Goal: Task Accomplishment & Management: Manage account settings

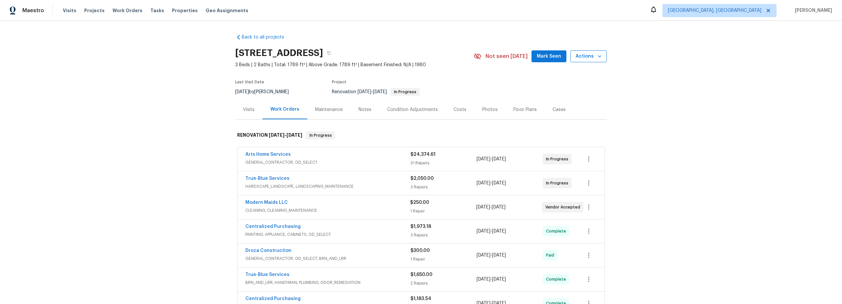
click at [590, 55] on span "Actions" at bounding box center [589, 56] width 26 height 8
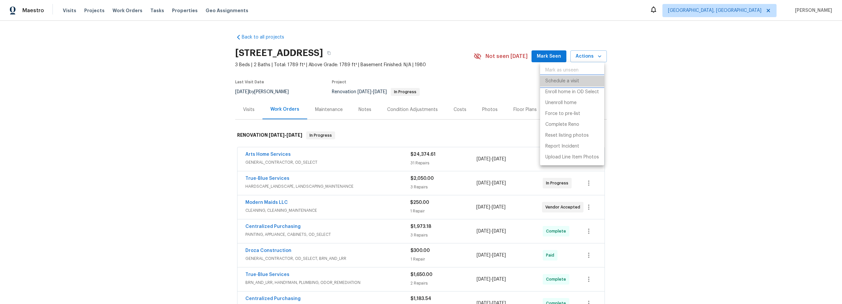
click at [565, 81] on p "Schedule a visit" at bounding box center [563, 81] width 34 height 7
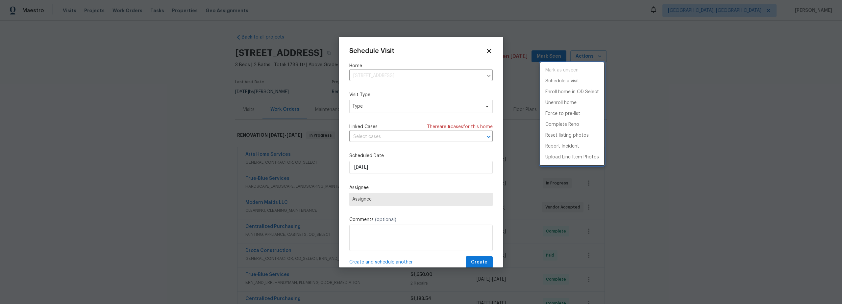
click at [387, 106] on div at bounding box center [421, 152] width 842 height 304
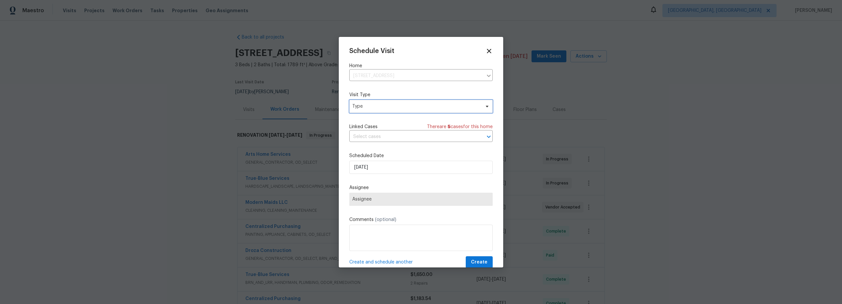
click at [385, 106] on span "Type" at bounding box center [416, 106] width 128 height 7
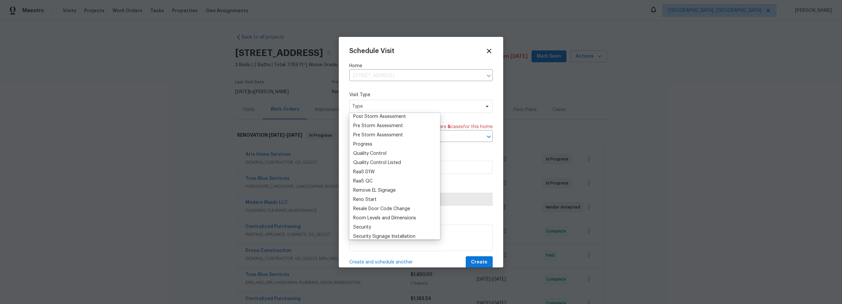
scroll to position [417, 0]
click at [363, 143] on div "Progress" at bounding box center [362, 144] width 19 height 7
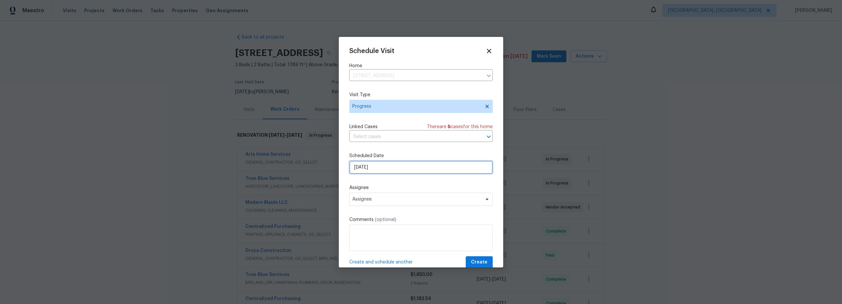
click at [385, 168] on input "[DATE]" at bounding box center [420, 167] width 143 height 13
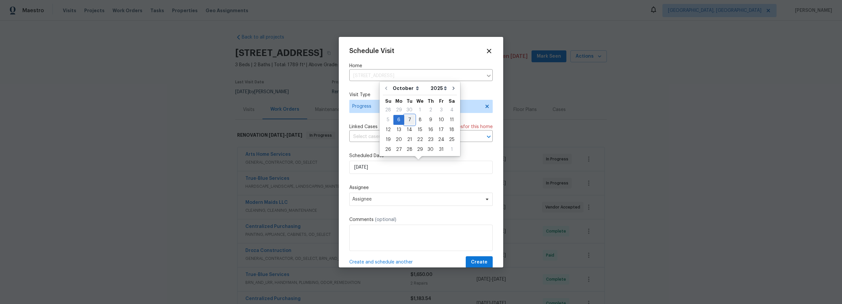
click at [409, 121] on div "7" at bounding box center [409, 119] width 11 height 9
type input "[DATE]"
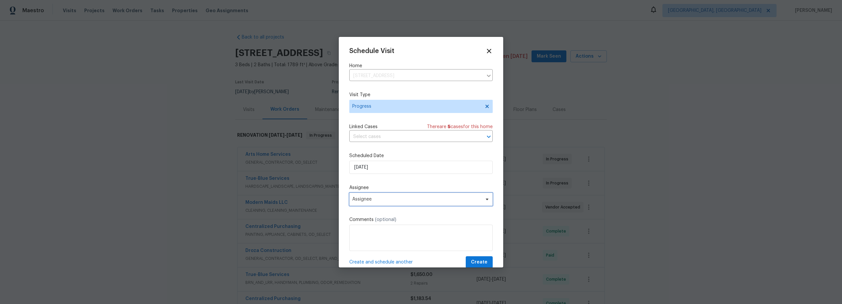
click at [394, 197] on span "Assignee" at bounding box center [416, 198] width 129 height 5
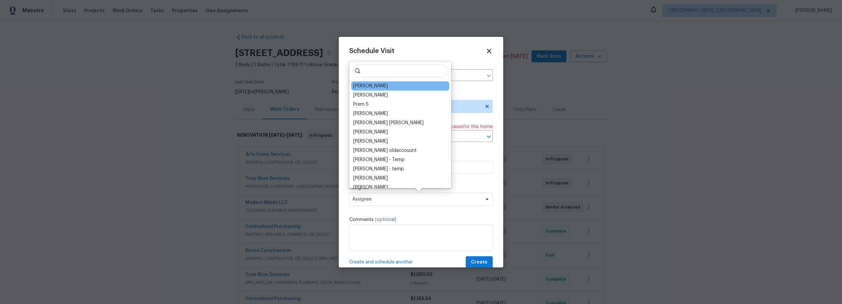
click at [373, 86] on div "[PERSON_NAME]" at bounding box center [370, 86] width 35 height 7
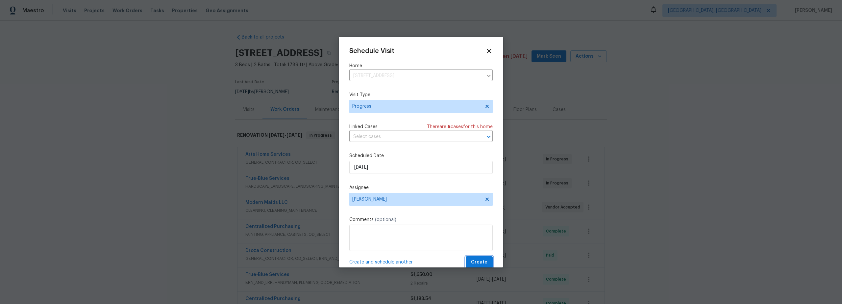
click at [471, 261] on span "Create" at bounding box center [479, 262] width 16 height 8
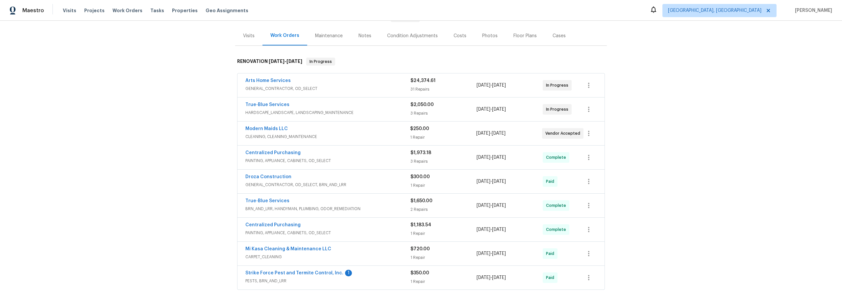
scroll to position [79, 0]
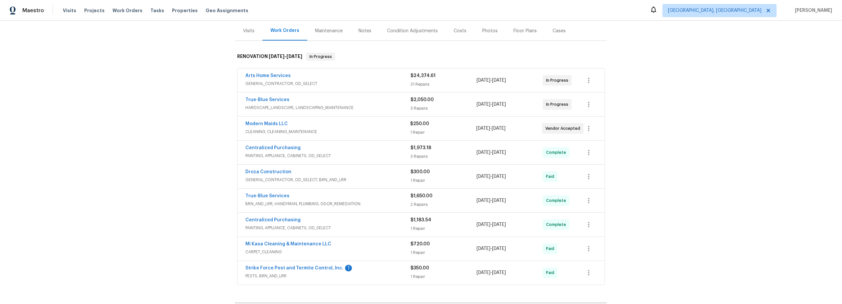
click at [454, 30] on div "Costs" at bounding box center [460, 31] width 13 height 7
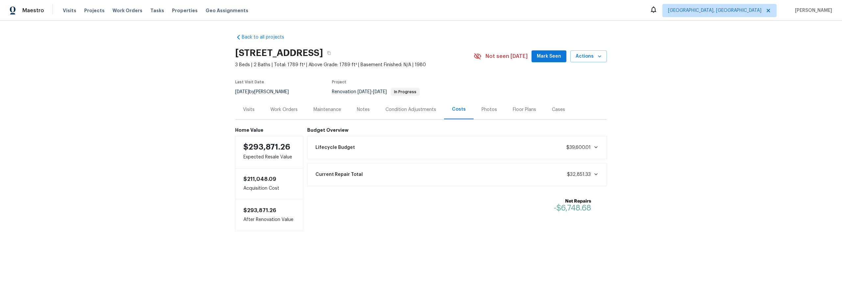
click at [515, 110] on div "Floor Plans" at bounding box center [524, 109] width 23 height 7
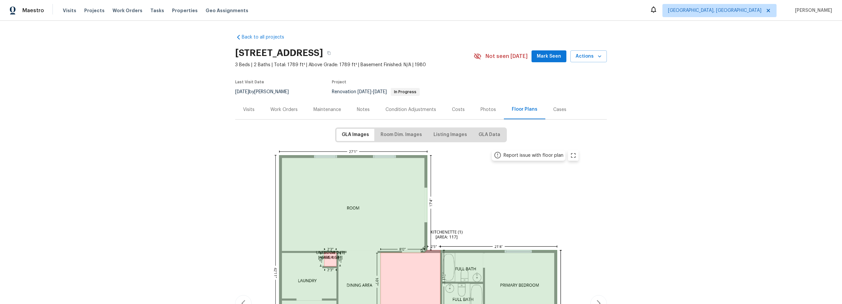
click at [282, 111] on div "Work Orders" at bounding box center [283, 109] width 27 height 7
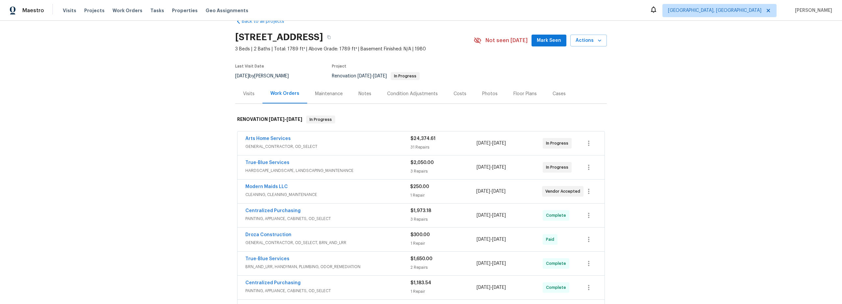
scroll to position [27, 0]
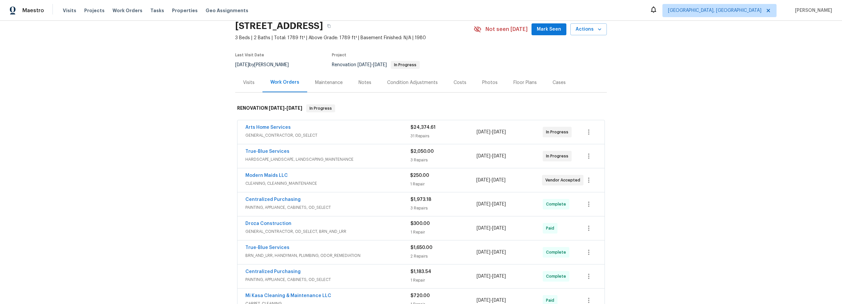
click at [370, 133] on span "GENERAL_CONTRACTOR, OD_SELECT" at bounding box center [327, 135] width 165 height 7
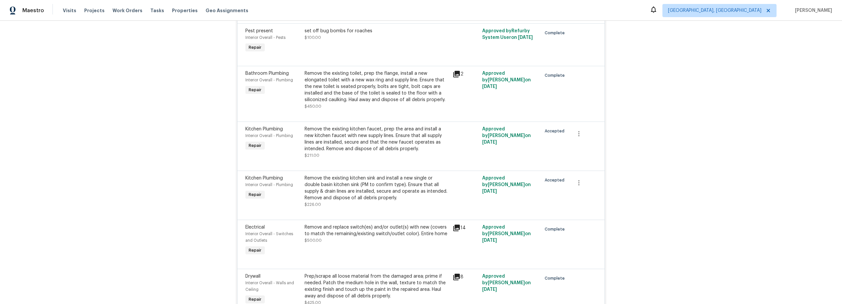
scroll to position [1788, 0]
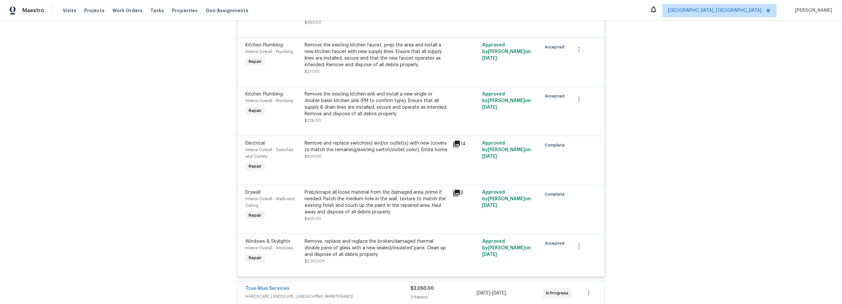
click at [434, 249] on div "Remove, replace and reglaze the broken/damaged thermal double pane of glass wit…" at bounding box center [377, 251] width 144 height 26
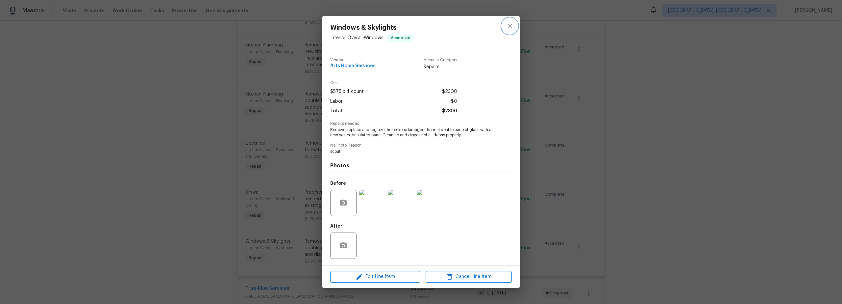
click at [512, 28] on icon "close" at bounding box center [510, 26] width 4 height 4
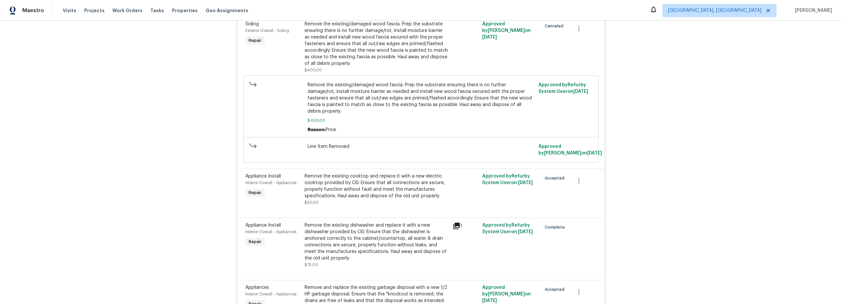
scroll to position [604, 0]
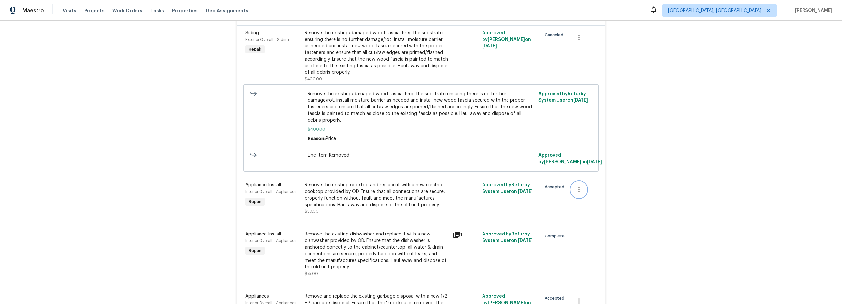
click at [576, 186] on icon "button" at bounding box center [579, 190] width 8 height 8
drag, startPoint x: 537, startPoint y: 194, endPoint x: 527, endPoint y: 195, distance: 10.3
click at [536, 194] on div at bounding box center [421, 152] width 842 height 304
click at [411, 198] on div "Remove the existing cooktop and replace it with a new electric cooktop provided…" at bounding box center [377, 195] width 144 height 26
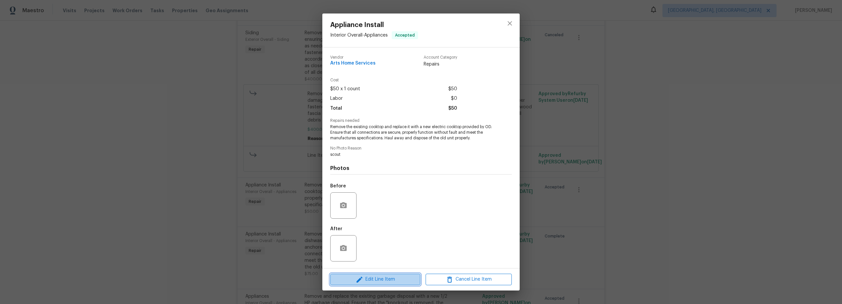
click at [391, 280] on span "Edit Line Item" at bounding box center [375, 279] width 86 height 8
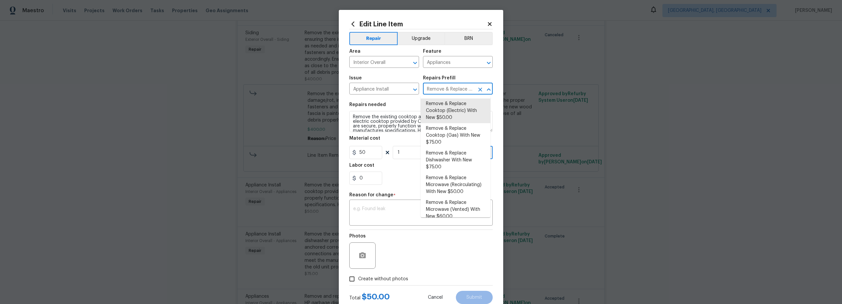
click at [450, 90] on input "Remove & Replace Cooktop (Electric) With New $50.00" at bounding box center [448, 89] width 51 height 10
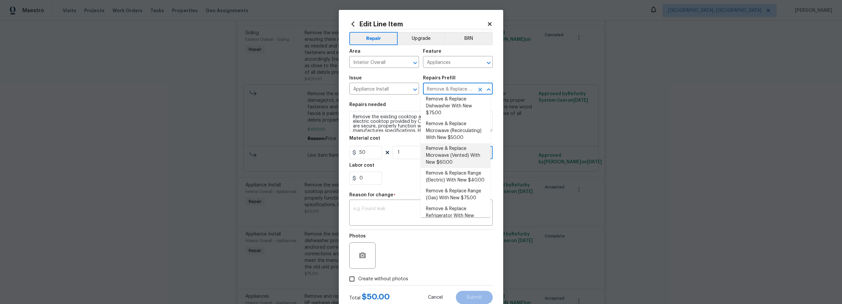
scroll to position [62, 0]
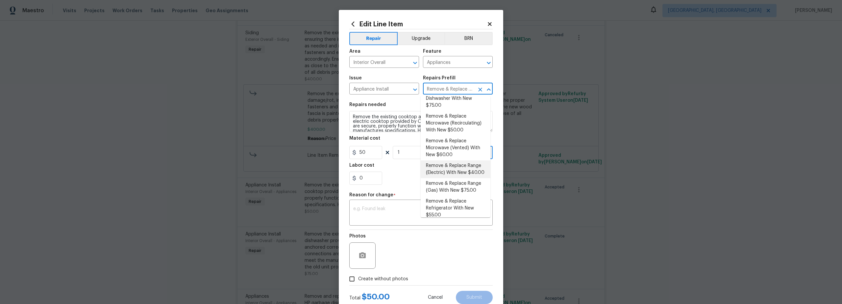
click at [459, 178] on li "Remove & Replace Range (Electric) With New $40.00" at bounding box center [456, 169] width 70 height 18
type input "Remove & Replace Cooktop (Electric) With New $50.00"
type textarea "Remove the existing range and replace it with a new electric range provided by …"
type input "Remove & Replace Range (Electric) With New $40.00"
type input "40"
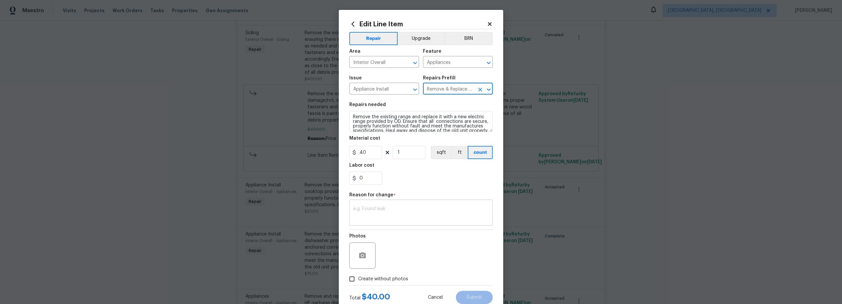
click at [418, 208] on textarea at bounding box center [421, 213] width 136 height 14
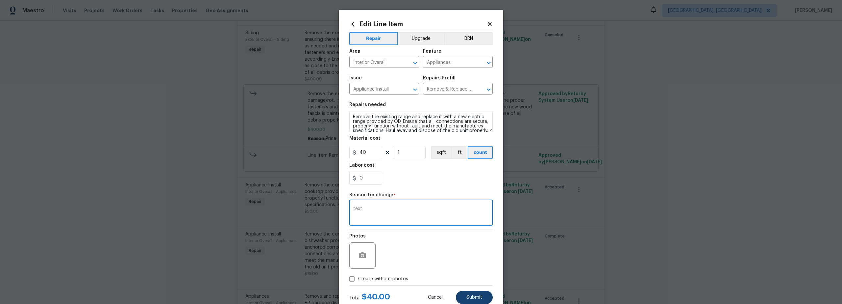
type textarea "text"
click at [470, 295] on span "Submit" at bounding box center [475, 297] width 16 height 5
type textarea "Remove the existing cooktop and replace it with a new electric cooktop provided…"
type input "Remove & Replace Cooktop (Electric) With New $50.00"
type input "50"
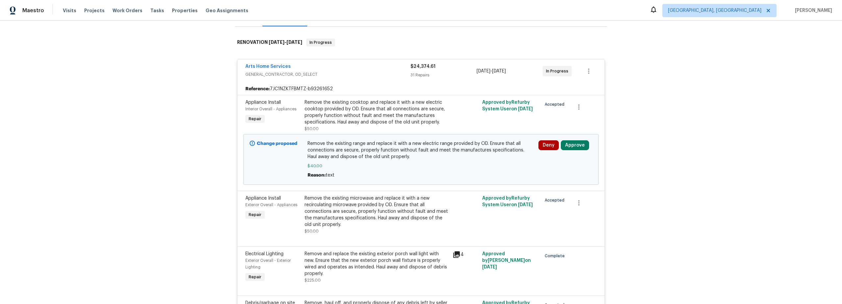
scroll to position [16, 0]
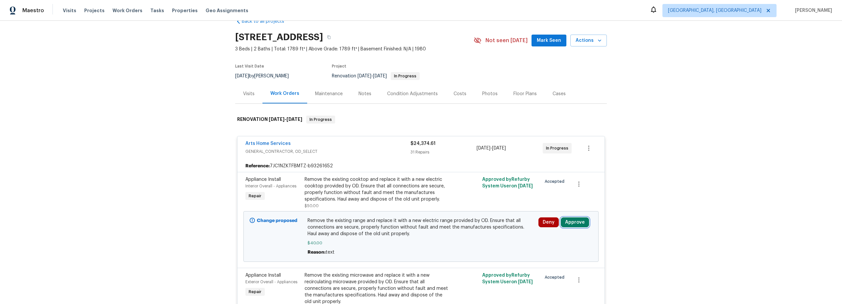
click at [576, 223] on button "Approve" at bounding box center [575, 222] width 28 height 10
click at [557, 203] on span "Approve" at bounding box center [554, 200] width 18 height 5
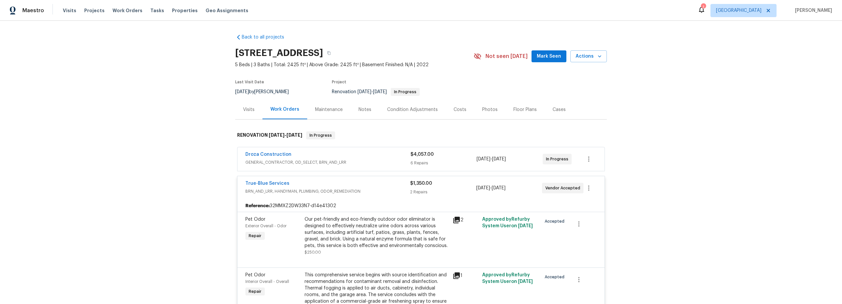
scroll to position [15, 0]
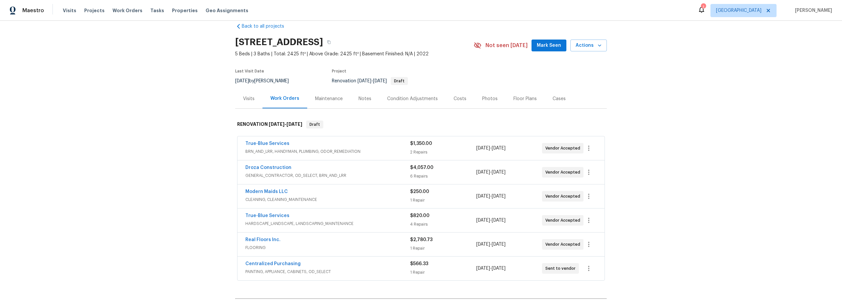
scroll to position [11, 0]
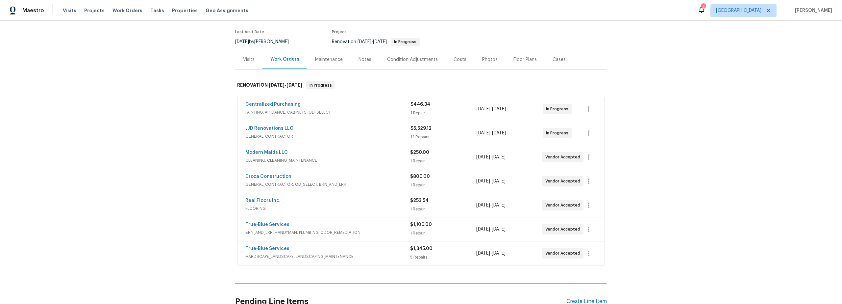
scroll to position [45, 0]
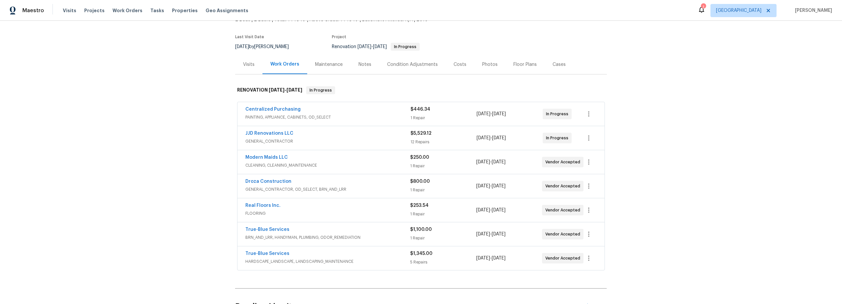
click at [455, 63] on div "Costs" at bounding box center [460, 64] width 13 height 7
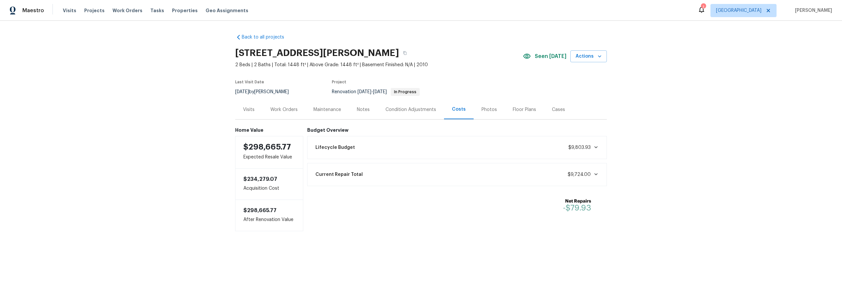
click at [402, 111] on div "Condition Adjustments" at bounding box center [411, 109] width 51 height 7
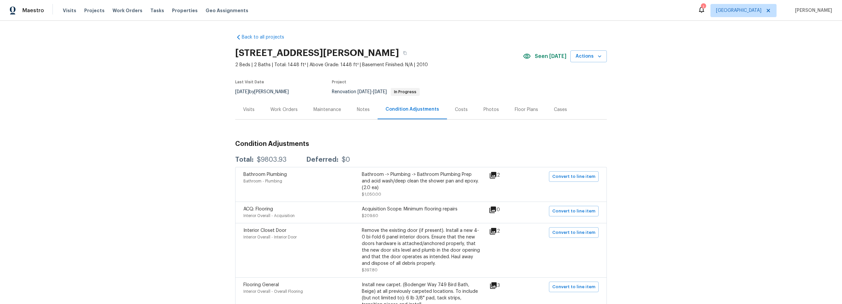
click at [456, 109] on div "Costs" at bounding box center [461, 109] width 13 height 7
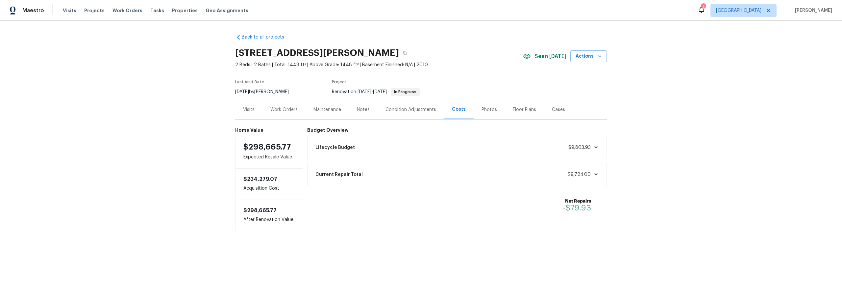
click at [287, 109] on div "Work Orders" at bounding box center [283, 109] width 27 height 7
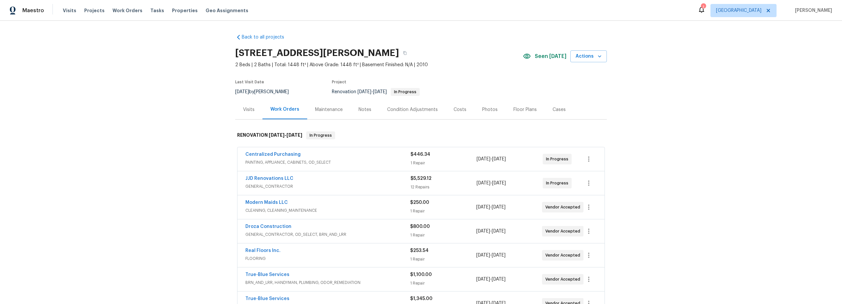
click at [369, 185] on span "GENERAL_CONTRACTOR" at bounding box center [327, 186] width 165 height 7
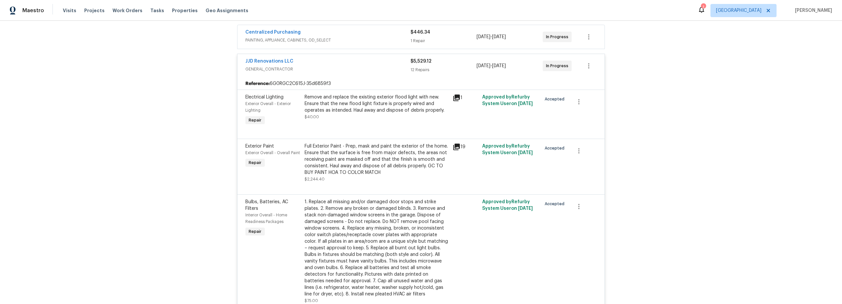
scroll to position [126, 0]
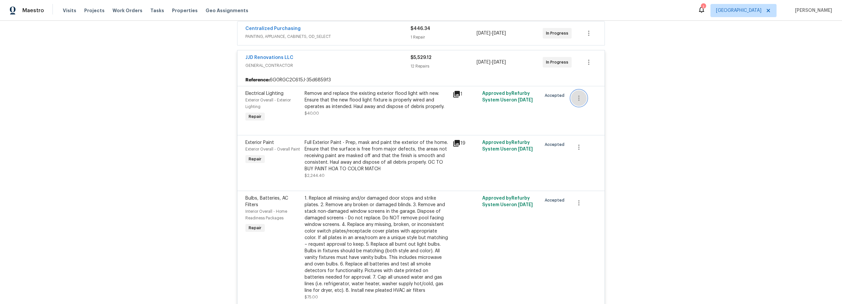
click at [579, 101] on icon "button" at bounding box center [579, 98] width 8 height 8
click at [579, 100] on li "Cancel" at bounding box center [581, 98] width 25 height 11
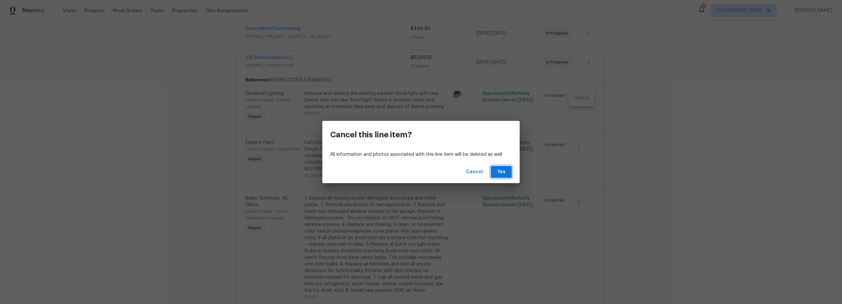
click at [501, 172] on span "Yes" at bounding box center [501, 172] width 11 height 8
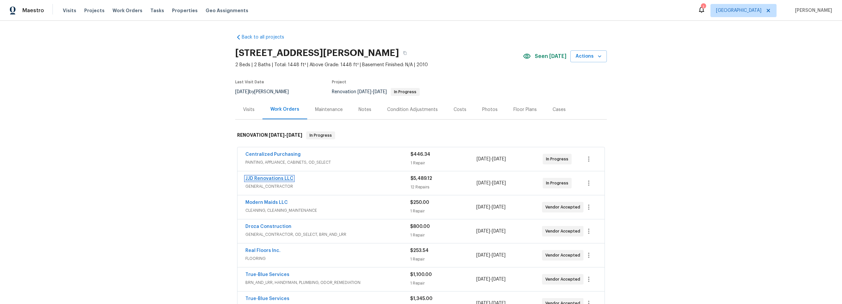
click at [270, 178] on link "JJD Renovations LLC" at bounding box center [269, 178] width 48 height 5
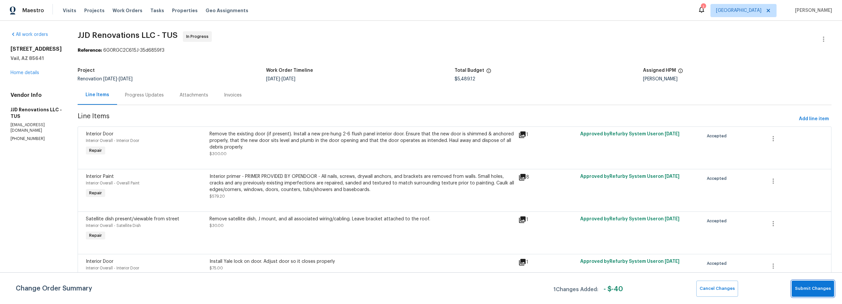
click at [814, 287] on span "Submit Changes" at bounding box center [813, 289] width 36 height 8
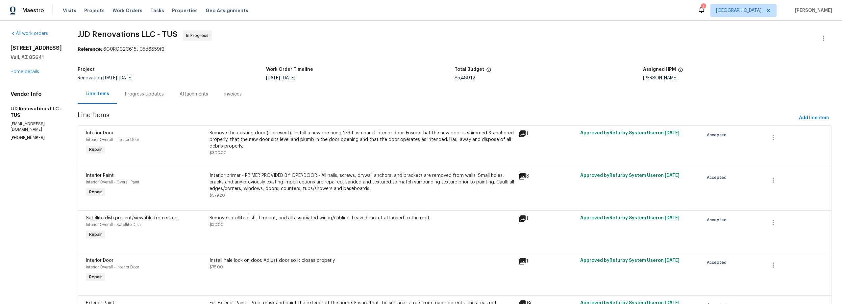
scroll to position [1, 0]
click at [39, 74] on link "Home details" at bounding box center [25, 71] width 29 height 5
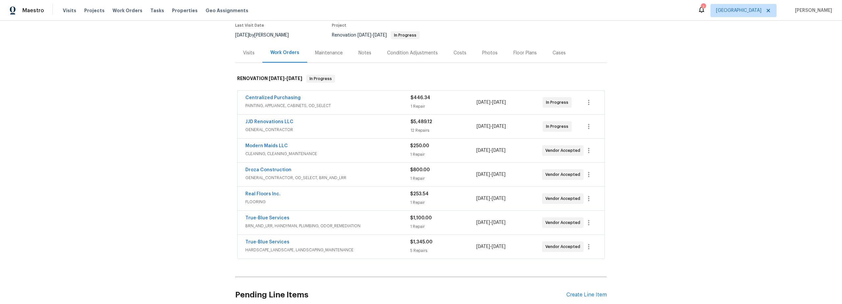
scroll to position [56, 0]
click at [454, 53] on div "Costs" at bounding box center [460, 53] width 13 height 7
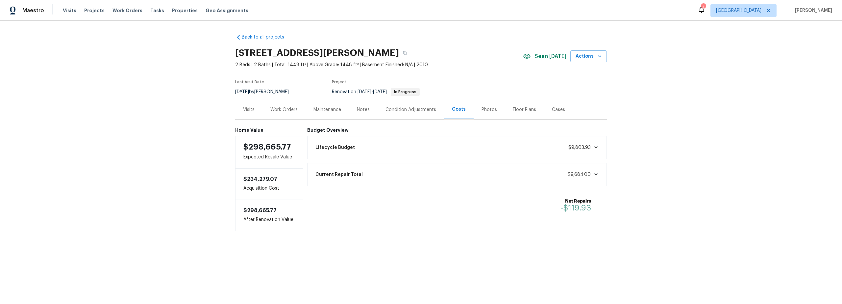
drag, startPoint x: 287, startPoint y: 109, endPoint x: 297, endPoint y: 109, distance: 10.2
click at [287, 109] on div "Work Orders" at bounding box center [283, 109] width 27 height 7
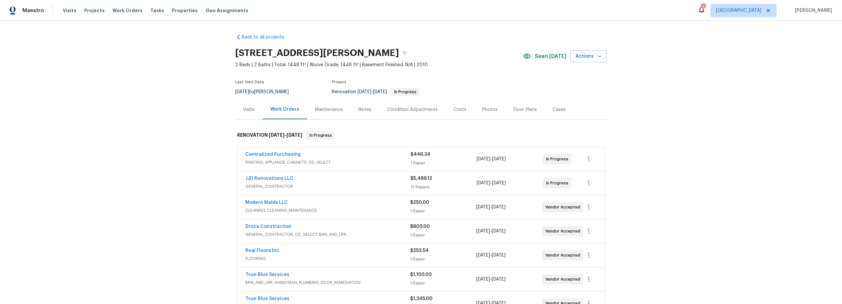
click at [331, 183] on span "GENERAL_CONTRACTOR" at bounding box center [327, 186] width 165 height 7
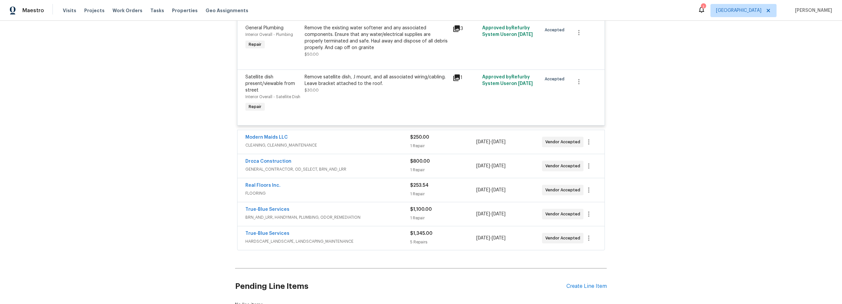
scroll to position [833, 0]
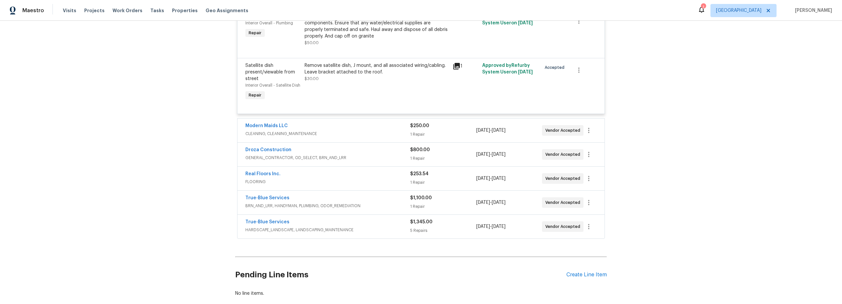
click at [382, 227] on span "HARDSCAPE_LANDSCAPE, LANDSCAPING_MAINTENANCE" at bounding box center [327, 229] width 165 height 7
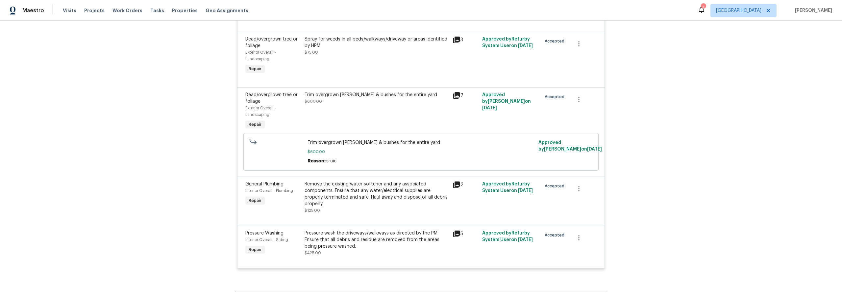
scroll to position [1126, 0]
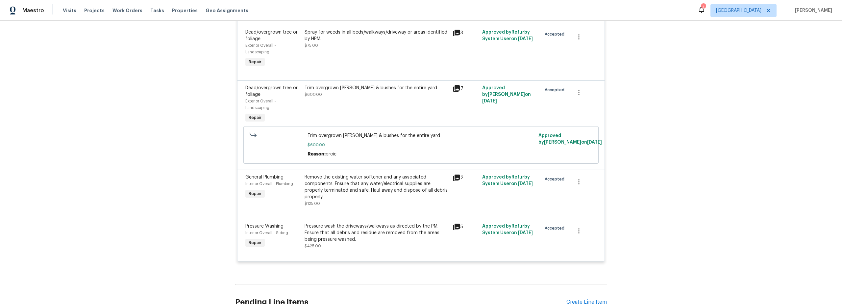
click at [456, 179] on icon at bounding box center [457, 178] width 8 height 8
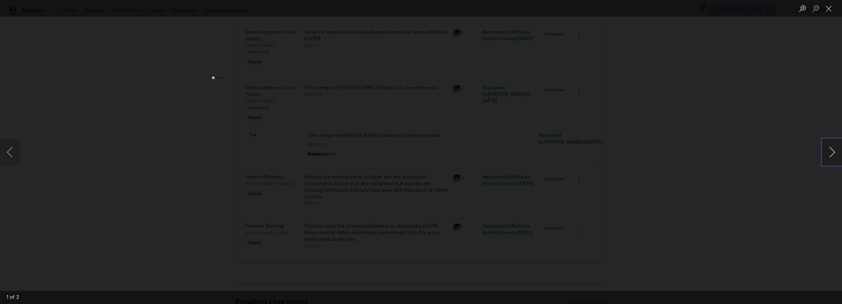
click at [833, 152] on button "Next image" at bounding box center [833, 152] width 20 height 26
click at [830, 11] on button "Close lightbox" at bounding box center [829, 9] width 13 height 12
